Goal: Transaction & Acquisition: Purchase product/service

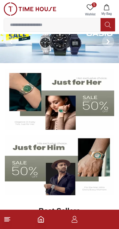
scroll to position [14, 0]
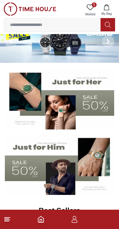
click at [9, 218] on line at bounding box center [7, 218] width 5 height 0
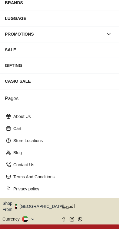
scroll to position [90, 0]
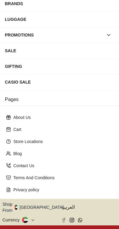
click at [39, 206] on button "Shop From [GEOGRAPHIC_DATA]" at bounding box center [35, 208] width 66 height 12
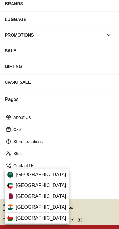
click at [45, 174] on div "[GEOGRAPHIC_DATA]" at bounding box center [37, 175] width 64 height 11
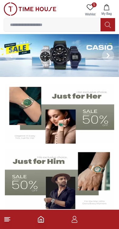
click at [50, 180] on img at bounding box center [59, 179] width 109 height 61
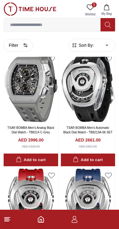
scroll to position [130, 0]
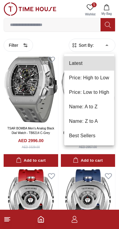
click at [107, 93] on li "Price: Low to High" at bounding box center [89, 92] width 50 height 15
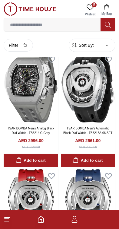
type input "*"
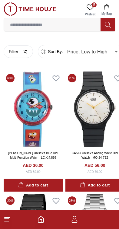
click at [18, 50] on button "Filter" at bounding box center [18, 51] width 29 height 13
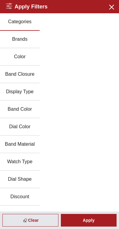
click at [24, 40] on button "Brands" at bounding box center [20, 40] width 40 height 18
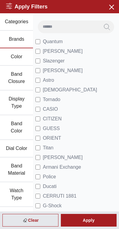
click at [41, 51] on label "[PERSON_NAME]" at bounding box center [58, 51] width 47 height 7
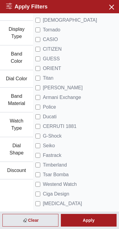
scroll to position [70, 0]
click at [98, 222] on div "Apply" at bounding box center [89, 220] width 56 height 13
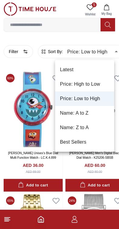
click at [97, 99] on li "Price: Low to High" at bounding box center [84, 99] width 59 height 15
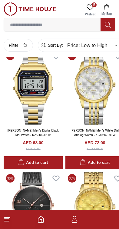
scroll to position [513, 0]
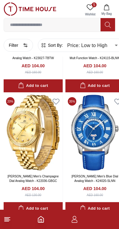
scroll to position [2556, 0]
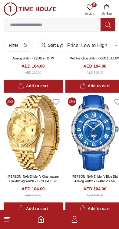
click at [19, 44] on button "Filter" at bounding box center [18, 45] width 29 height 13
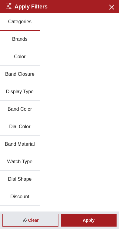
click at [27, 37] on button "Brands" at bounding box center [20, 40] width 40 height 18
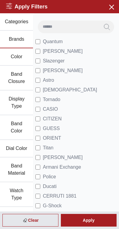
scroll to position [1051, 0]
click at [101, 218] on div "Apply" at bounding box center [89, 220] width 56 height 13
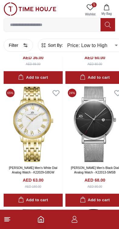
scroll to position [110, 0]
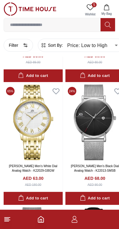
click at [7, 219] on line at bounding box center [7, 219] width 4 height 0
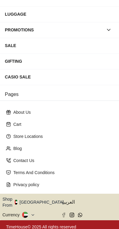
click at [37, 200] on button "Shop From [GEOGRAPHIC_DATA]" at bounding box center [35, 202] width 66 height 12
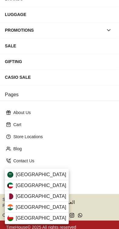
click at [41, 176] on span "[GEOGRAPHIC_DATA]" at bounding box center [41, 174] width 50 height 7
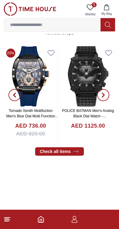
scroll to position [213, 0]
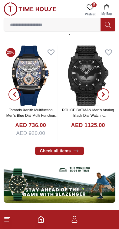
click at [8, 227] on footer at bounding box center [59, 219] width 119 height 19
click at [8, 219] on line at bounding box center [7, 219] width 4 height 0
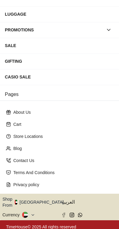
scroll to position [95, 0]
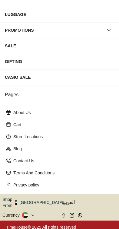
click at [17, 200] on button "Shop From [GEOGRAPHIC_DATA]" at bounding box center [35, 203] width 66 height 12
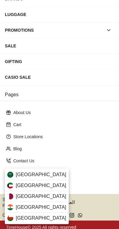
click at [12, 174] on img at bounding box center [10, 175] width 6 height 6
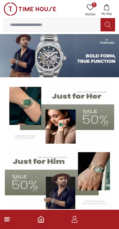
scroll to position [135, 0]
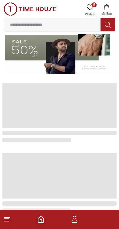
click at [5, 218] on line at bounding box center [7, 218] width 5 height 0
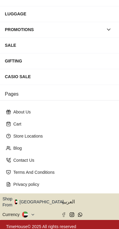
scroll to position [95, 0]
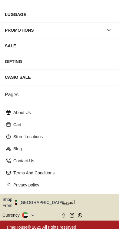
click at [32, 200] on button "Shop From [GEOGRAPHIC_DATA]" at bounding box center [35, 203] width 66 height 12
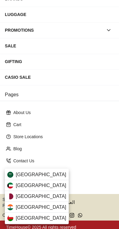
click at [44, 175] on div "[GEOGRAPHIC_DATA]" at bounding box center [37, 175] width 64 height 11
